Goal: Information Seeking & Learning: Learn about a topic

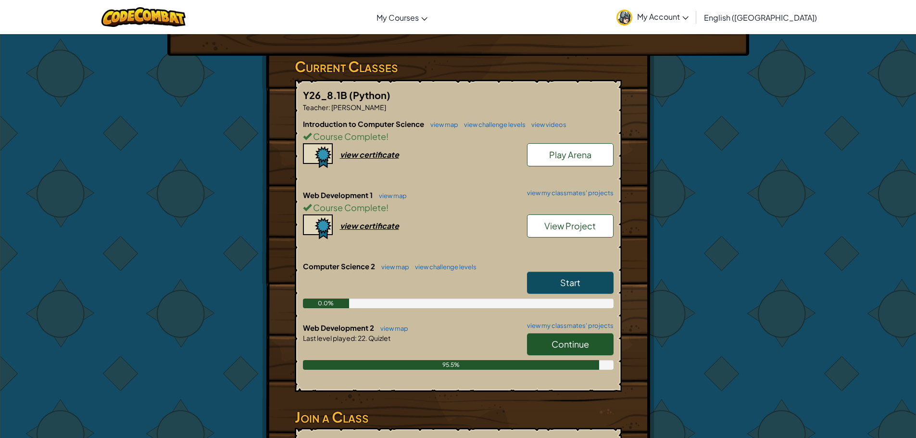
scroll to position [192, 0]
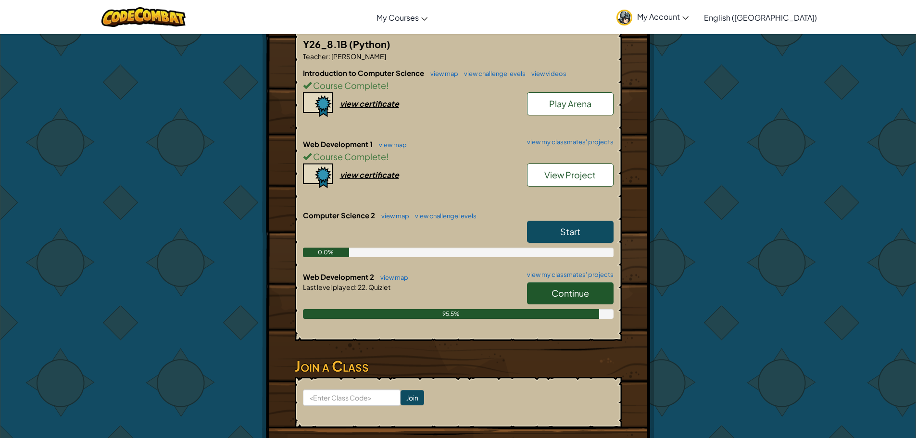
click at [568, 302] on link "Continue" at bounding box center [570, 293] width 87 height 22
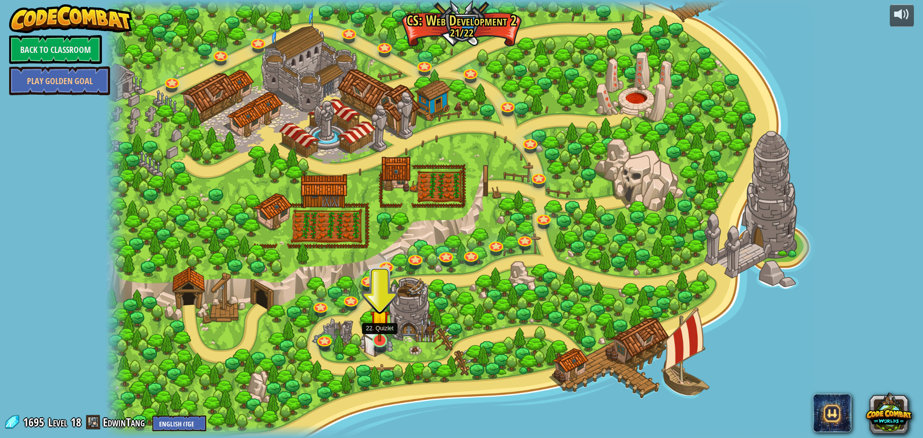
click at [380, 338] on img at bounding box center [379, 320] width 19 height 44
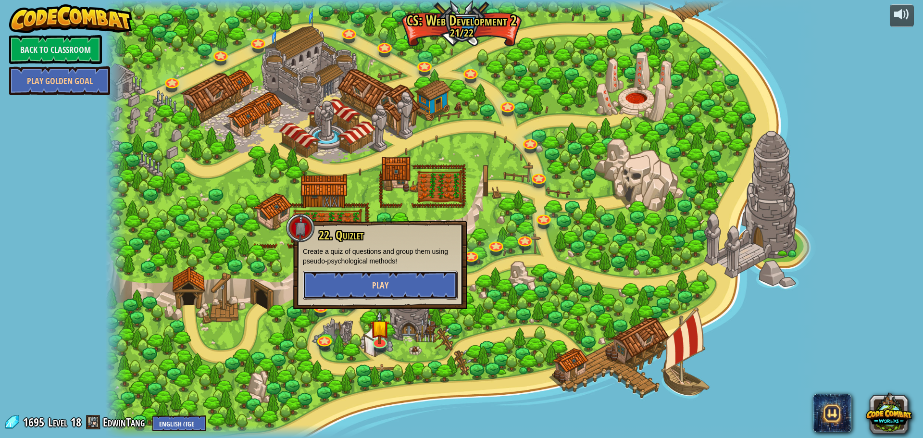
click at [360, 276] on button "Play" at bounding box center [380, 285] width 155 height 29
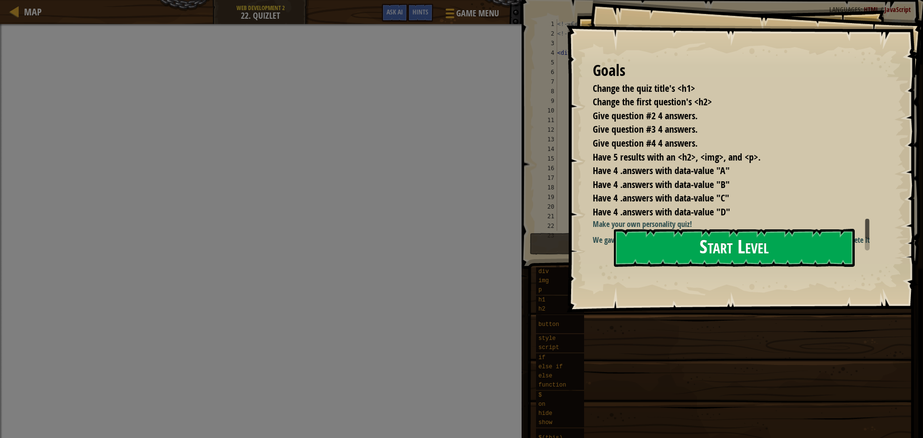
click at [671, 250] on button "Start Level" at bounding box center [734, 248] width 241 height 38
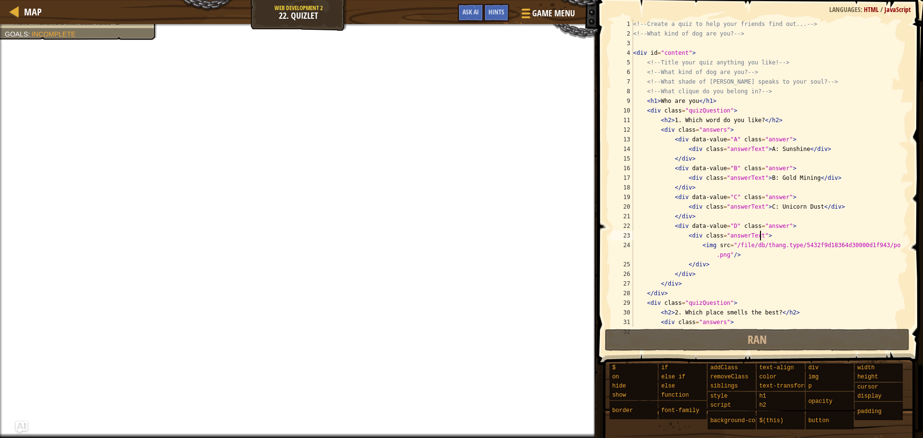
click at [762, 236] on div "<!-- Create a quiz to help your friends find out... --> <!-- What kind of dog a…" at bounding box center [766, 182] width 270 height 327
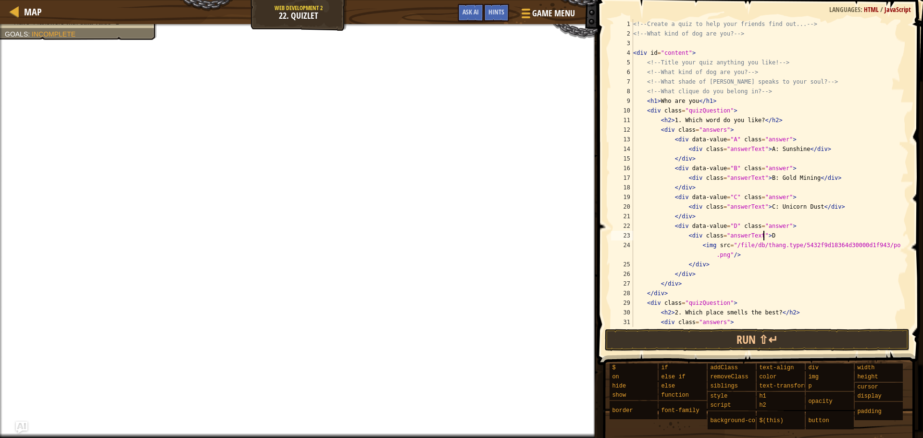
scroll to position [4, 10]
drag, startPoint x: 694, startPoint y: 244, endPoint x: 749, endPoint y: 254, distance: 55.8
click at [749, 254] on div "<!-- Create a quiz to help your friends find out... --> <!-- What kind of dog a…" at bounding box center [766, 182] width 270 height 327
type textarea "<img src="/file/db/thang.type/5432f9d18364d30000d1f943/portrait.png"/>"
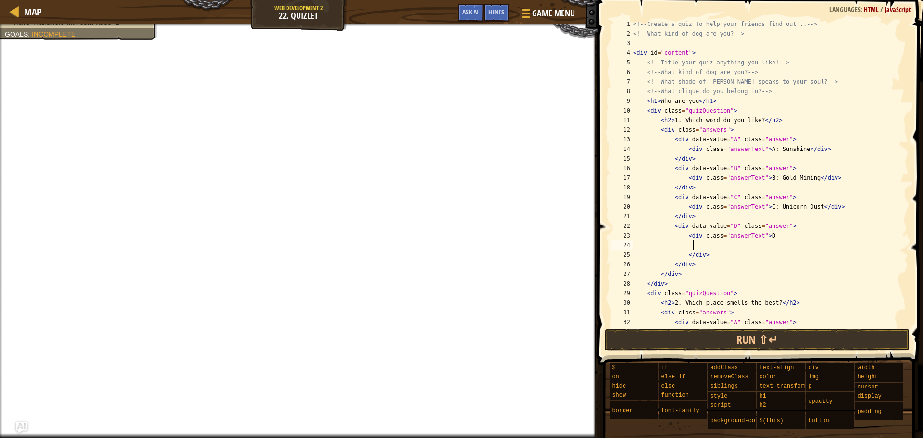
scroll to position [4, 4]
click at [766, 235] on div "<!-- Create a quiz to help your friends find out... --> <!-- What kind of dog a…" at bounding box center [766, 182] width 270 height 327
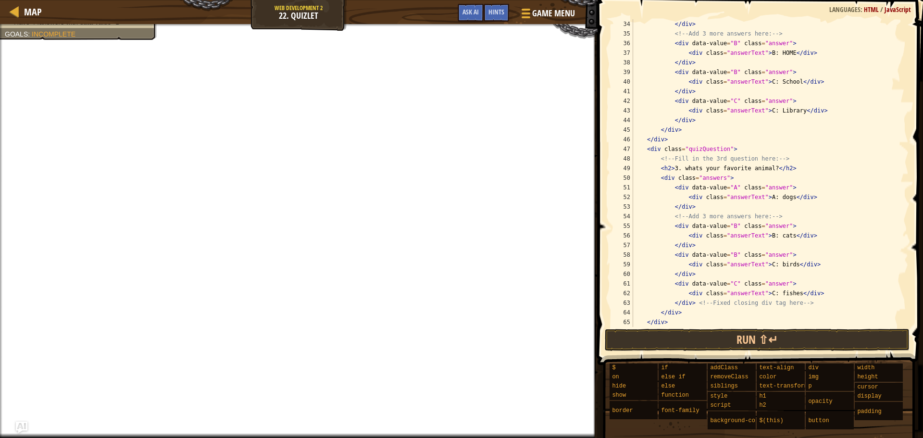
scroll to position [288, 0]
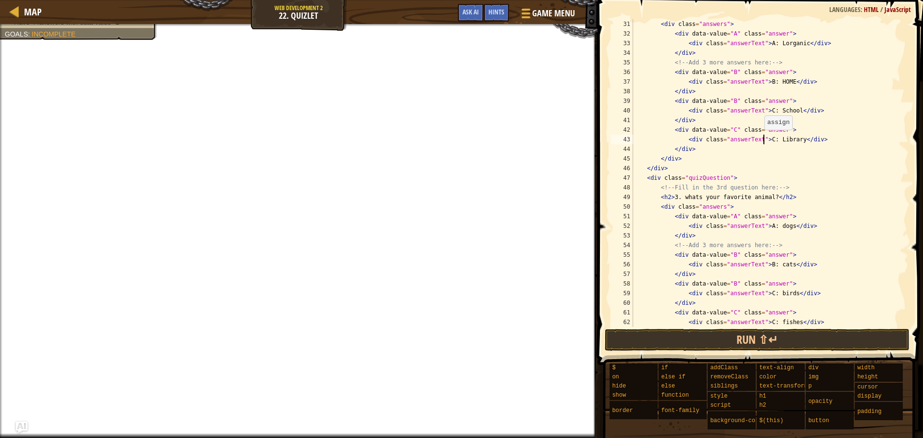
click at [763, 139] on div "< div class = "answers" > < div data-value = "A" class = "answer" > < div class…" at bounding box center [766, 182] width 270 height 327
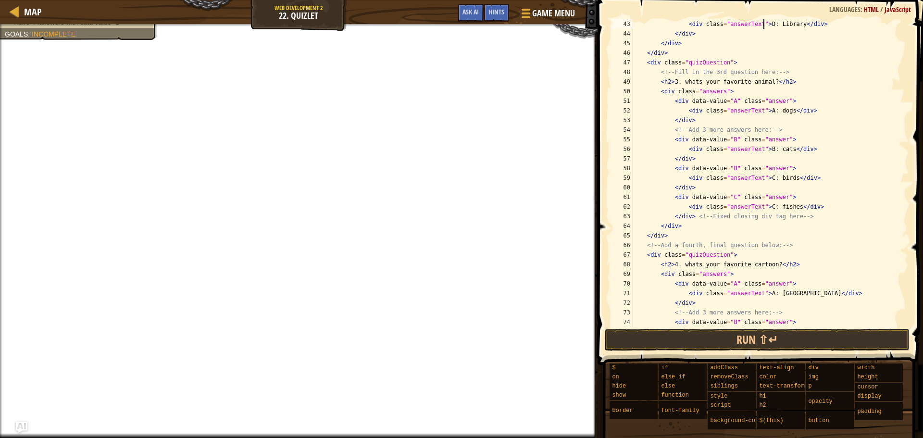
scroll to position [404, 0]
click at [763, 206] on div "< div class = "answerText" > D: Library </ div > </ div > </ div > </ div > < d…" at bounding box center [766, 182] width 270 height 327
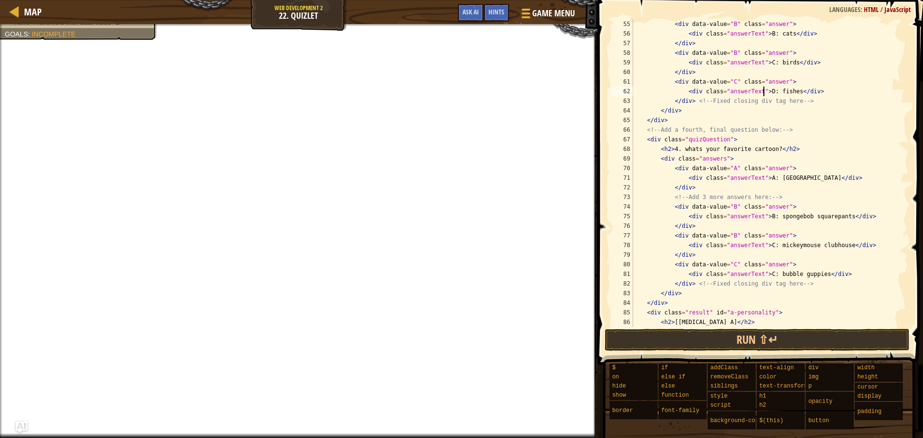
scroll to position [519, 0]
click at [763, 276] on div "< div data-value = "B" class = "answer" > < div class = "answerText" > B: cats …" at bounding box center [766, 187] width 270 height 337
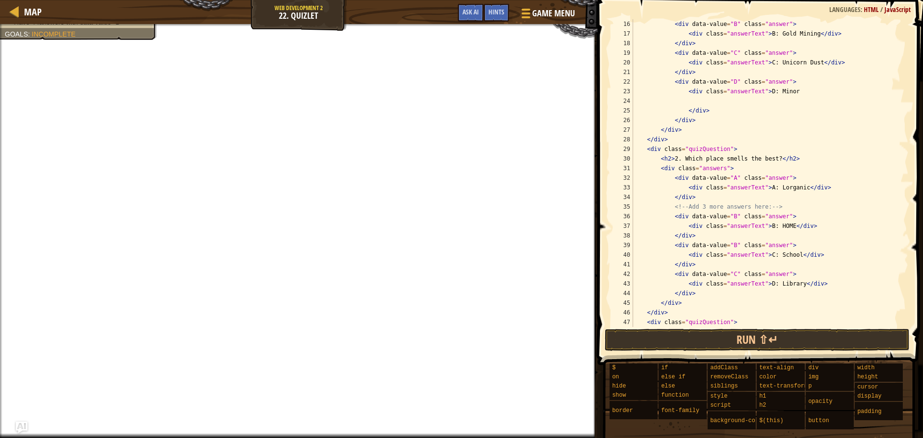
scroll to position [144, 0]
click at [728, 246] on div "< div data-value = "B" class = "answer" > < div class = "answerText" > B: Gold …" at bounding box center [766, 182] width 270 height 327
click at [729, 276] on div "< div data-value = "B" class = "answer" > < div class = "answerText" > B: Gold …" at bounding box center [766, 182] width 270 height 327
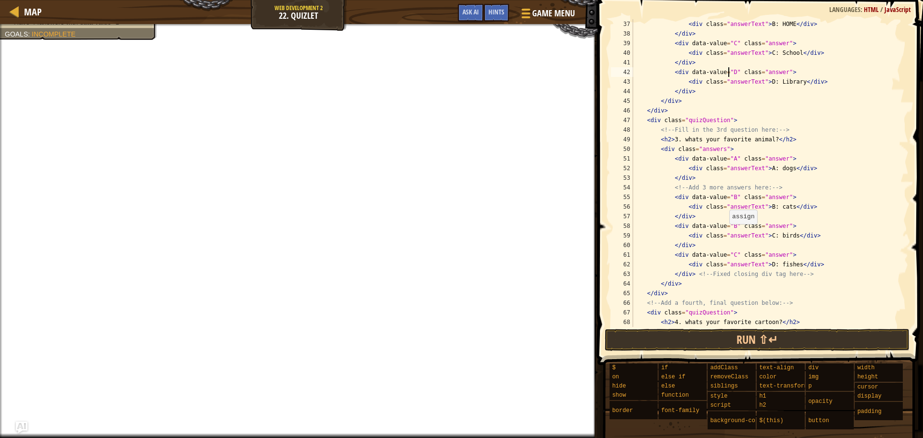
scroll to position [346, 0]
click at [728, 228] on div "< div class = "answerText" > B: HOME </ div > </ div > < div data-value = "C" c…" at bounding box center [766, 182] width 270 height 327
click at [727, 256] on div "< div class = "answerText" > B: HOME </ div > </ div > < div data-value = "C" c…" at bounding box center [766, 182] width 270 height 327
type textarea "<div data-value="D" class="answer">"
